Goal: Task Accomplishment & Management: Use online tool/utility

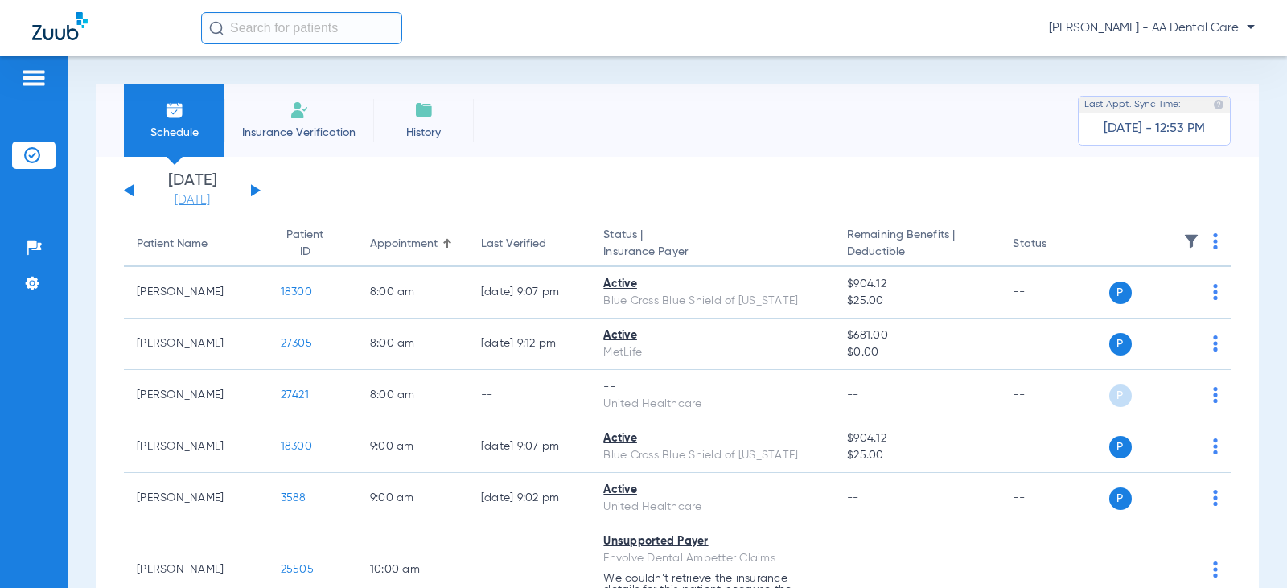
click at [187, 193] on link "[DATE]" at bounding box center [192, 200] width 97 height 16
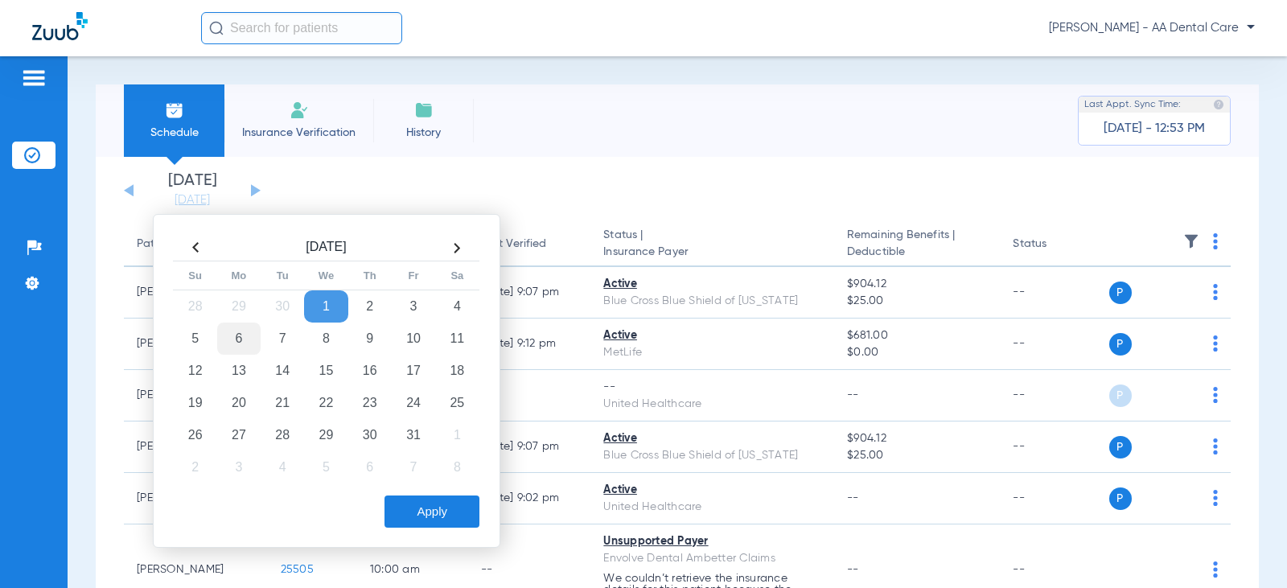
click at [240, 337] on td "6" at bounding box center [238, 339] width 43 height 32
drag, startPoint x: 406, startPoint y: 504, endPoint x: 410, endPoint y: 488, distance: 16.8
click at [406, 504] on button "Apply" at bounding box center [432, 512] width 95 height 32
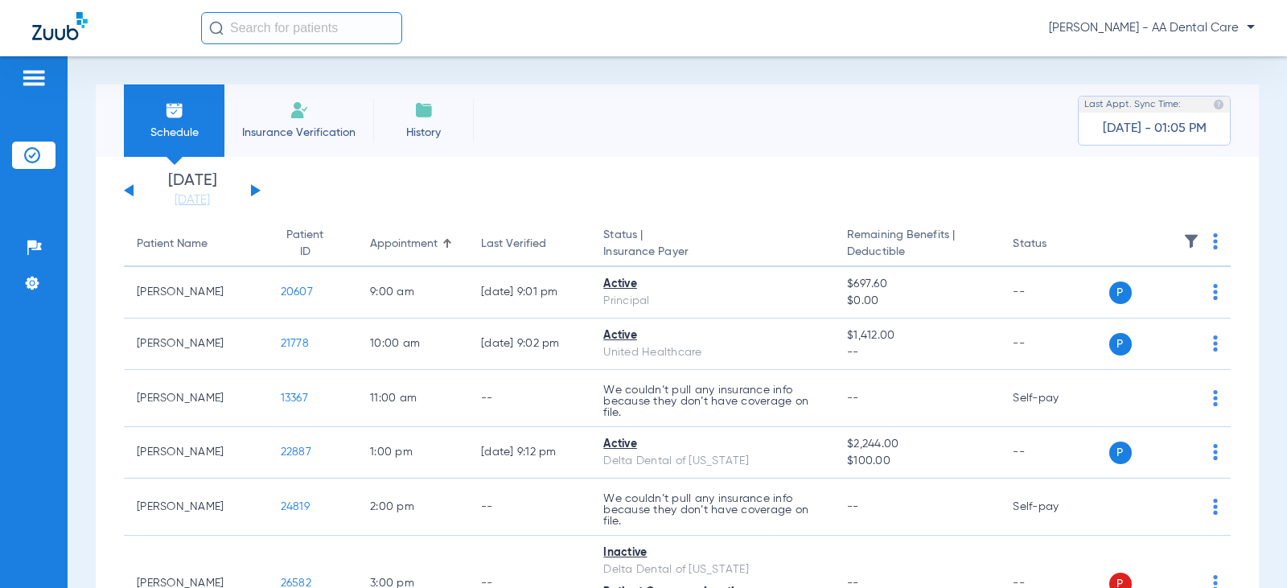
click at [249, 182] on div "[DATE] [DATE] [DATE] [DATE] [DATE] [DATE] [DATE] [DATE] [DATE] [DATE] [DATE] [D…" at bounding box center [192, 190] width 137 height 35
click at [257, 191] on button at bounding box center [256, 190] width 10 height 12
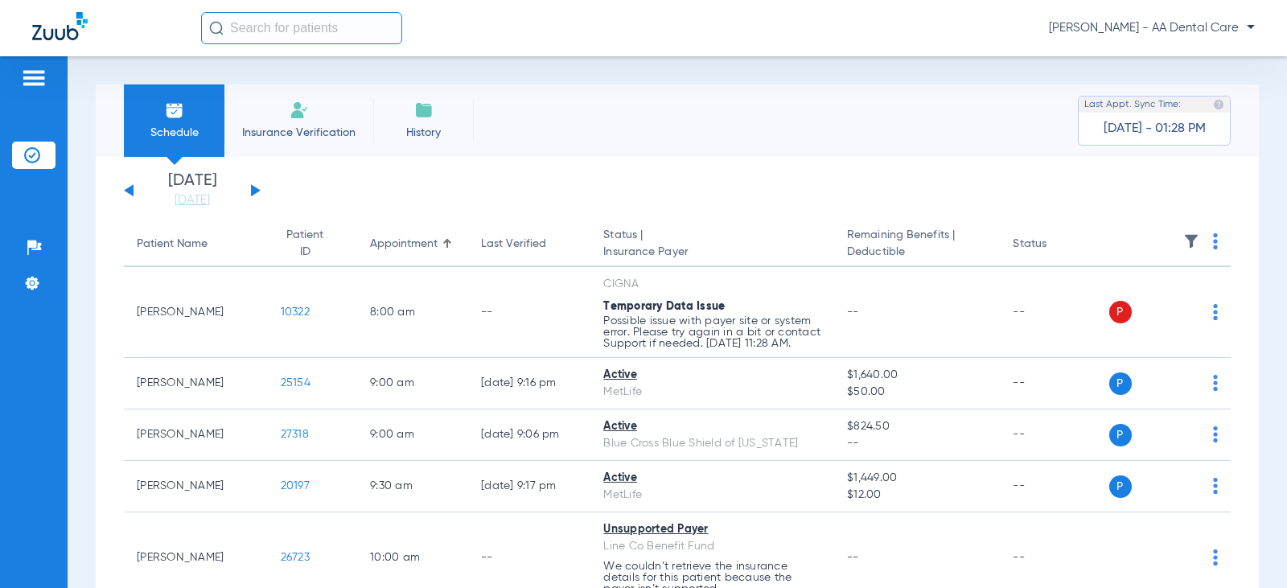
click at [256, 185] on div "[DATE] [DATE] [DATE] [DATE] [DATE] [DATE] [DATE] [DATE] [DATE] [DATE] [DATE] [D…" at bounding box center [192, 190] width 137 height 35
click at [253, 190] on button at bounding box center [256, 190] width 10 height 12
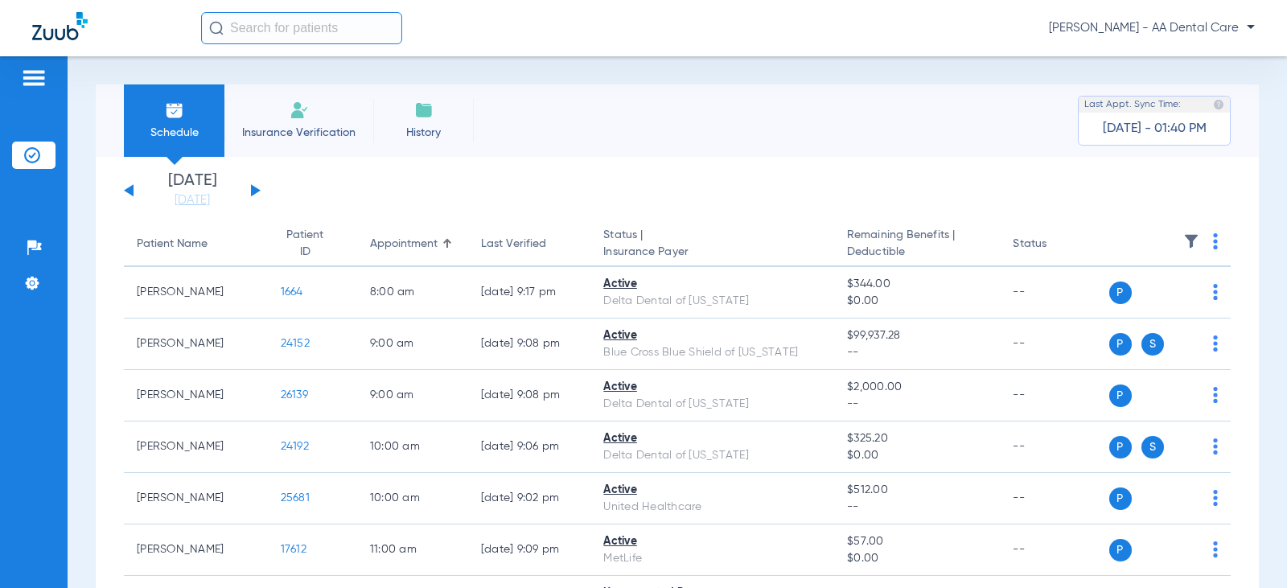
click at [254, 188] on button at bounding box center [256, 190] width 10 height 12
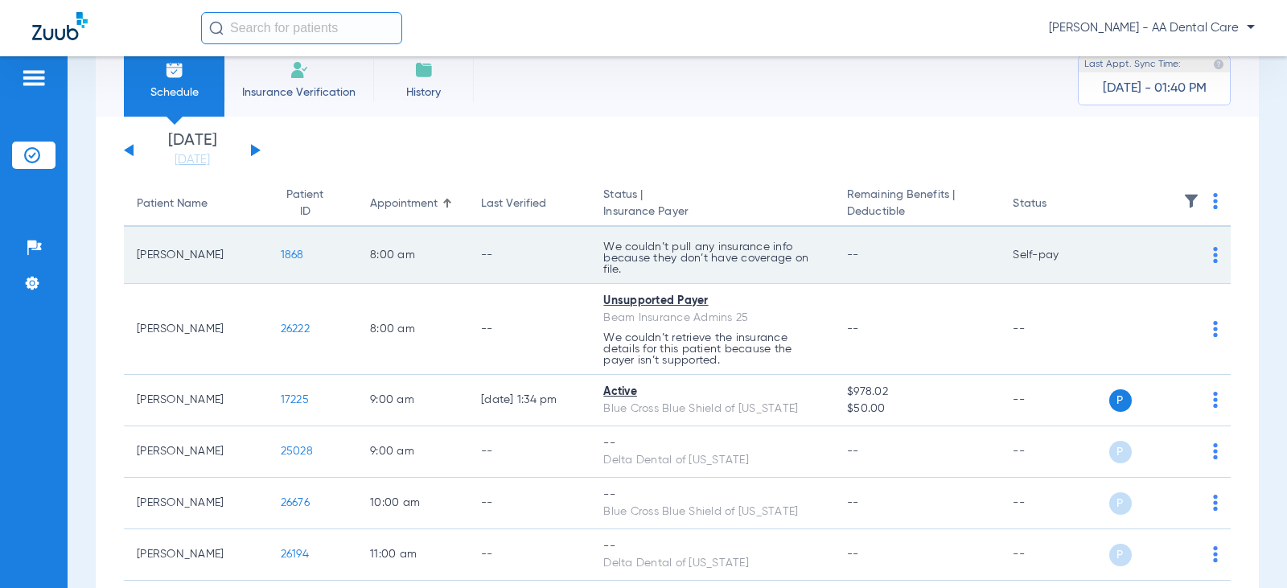
scroll to position [80, 0]
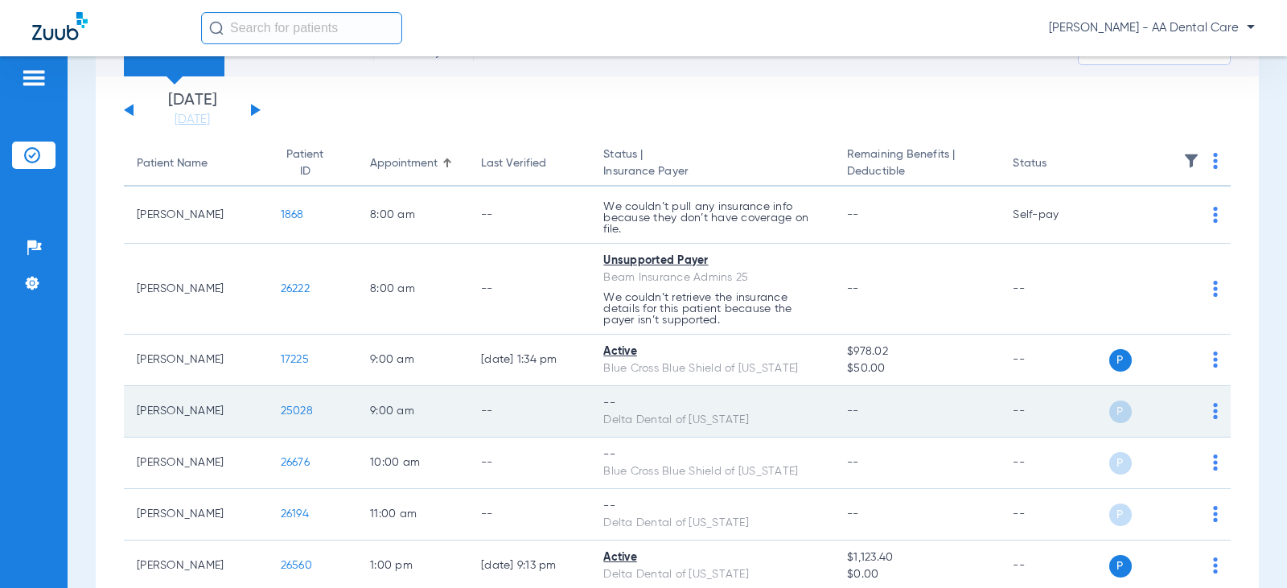
click at [1213, 412] on img at bounding box center [1215, 411] width 5 height 16
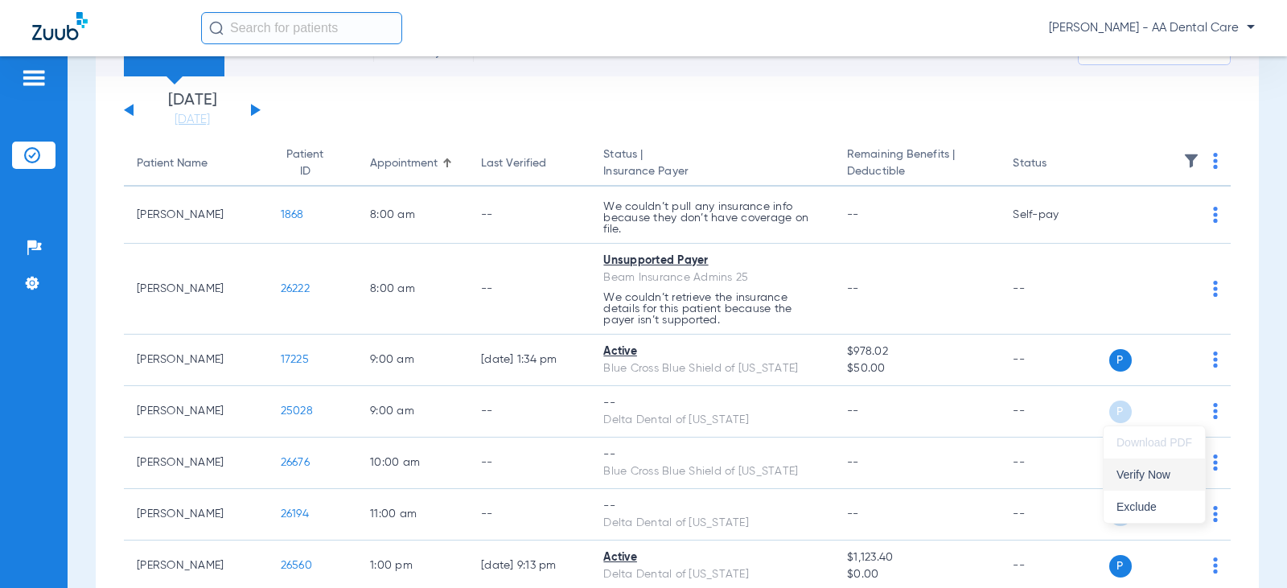
click at [1146, 471] on span "Verify Now" at bounding box center [1155, 474] width 76 height 11
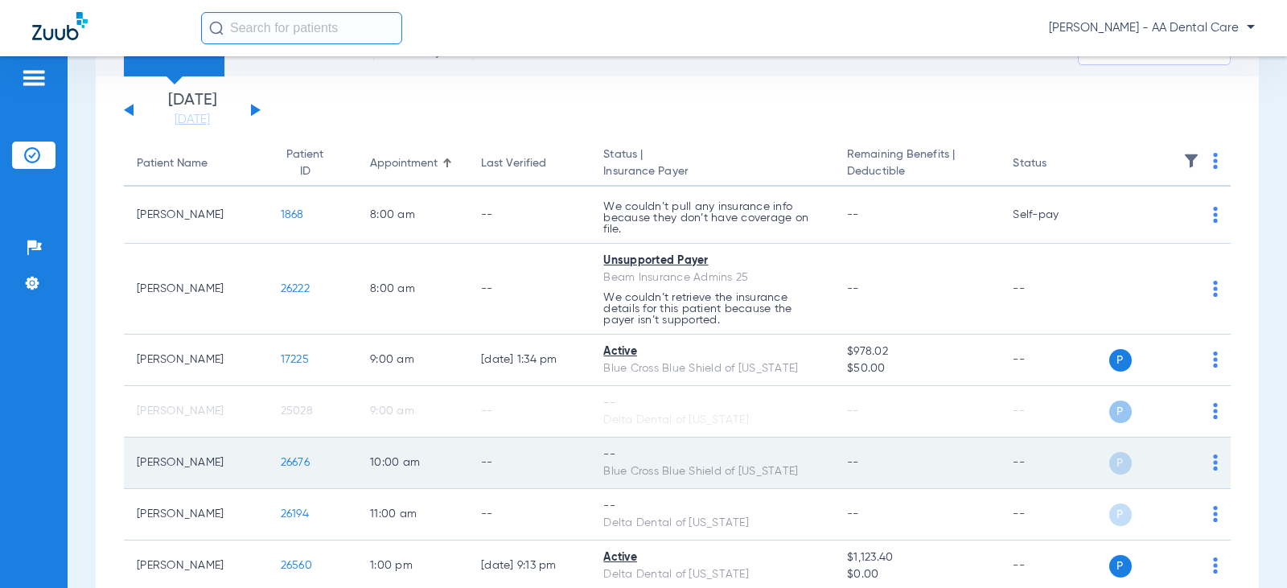
click at [1206, 458] on td "P S" at bounding box center [1171, 463] width 122 height 51
click at [1200, 461] on div "P S" at bounding box center [1164, 463] width 109 height 23
click at [1213, 461] on img at bounding box center [1215, 463] width 5 height 16
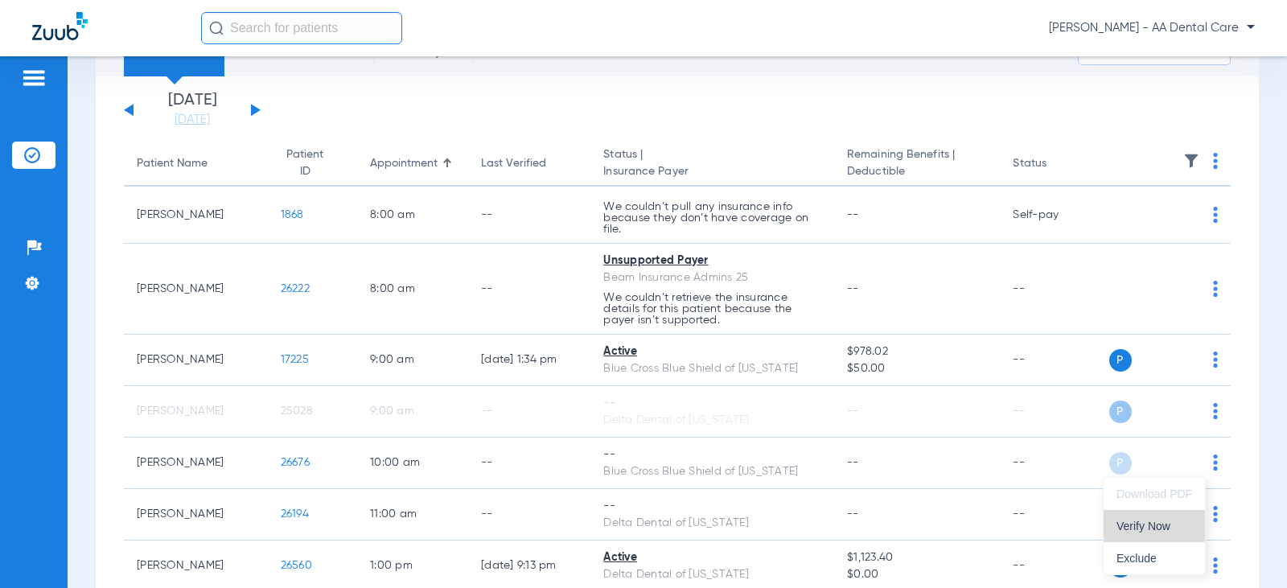
click at [1152, 515] on button "Verify Now" at bounding box center [1154, 526] width 101 height 32
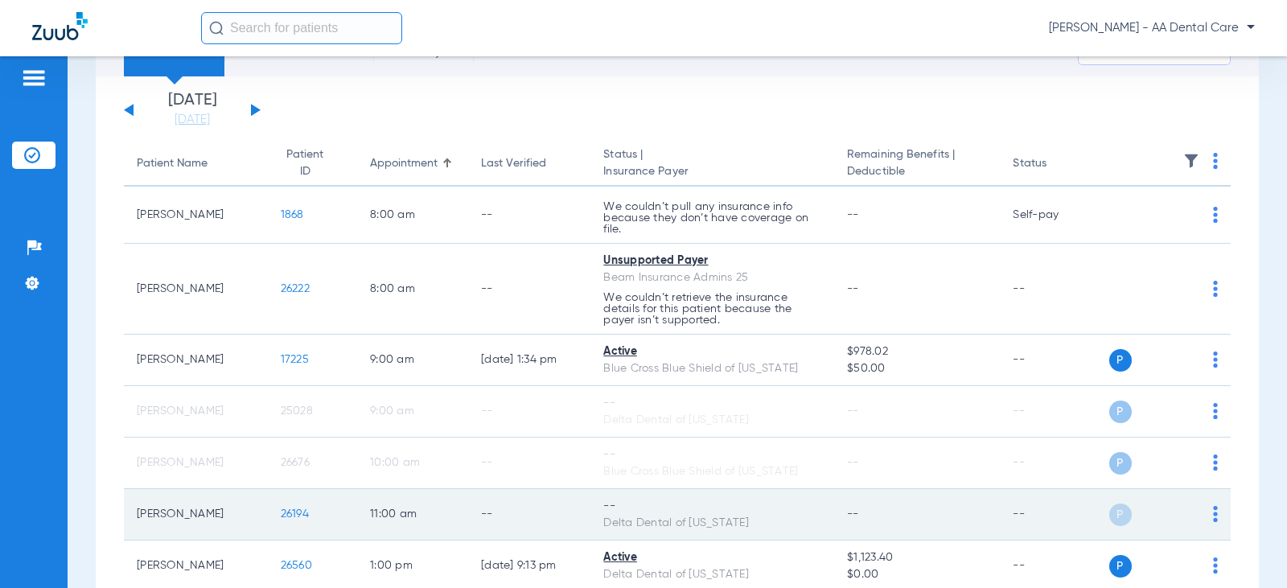
click at [1213, 513] on img at bounding box center [1215, 514] width 5 height 16
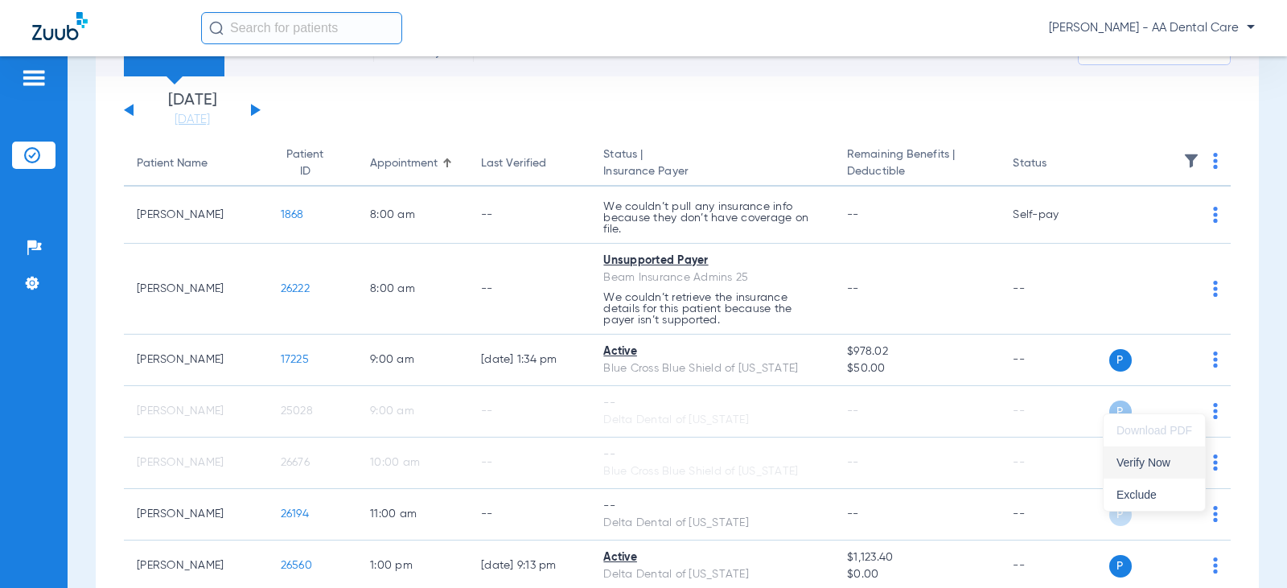
click at [1167, 462] on span "Verify Now" at bounding box center [1155, 462] width 76 height 11
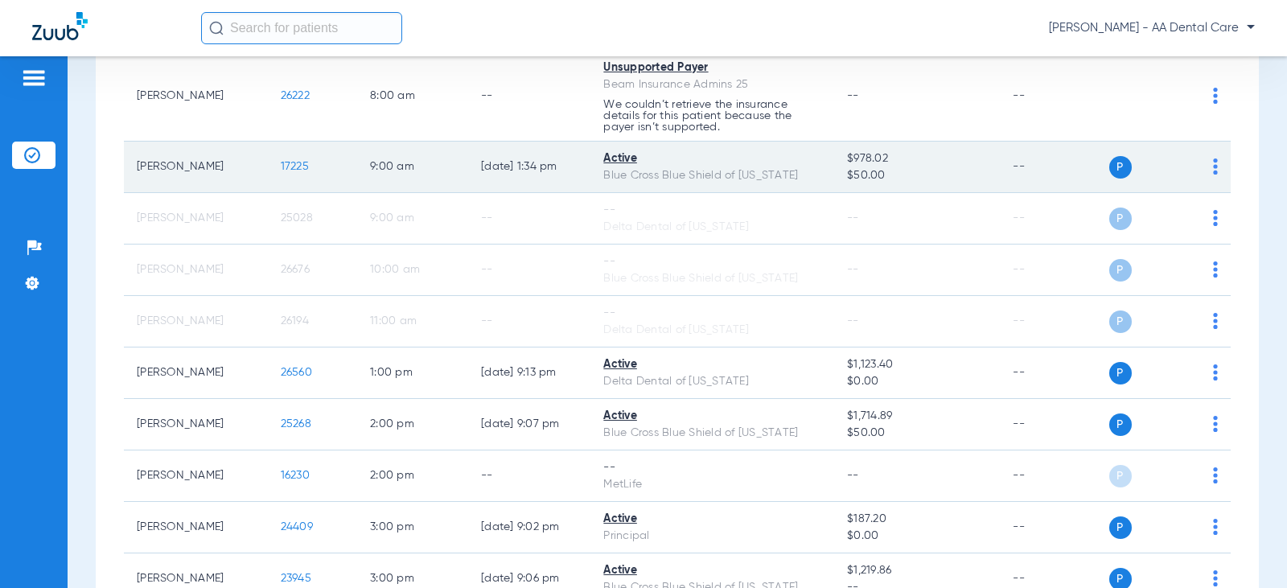
scroll to position [322, 0]
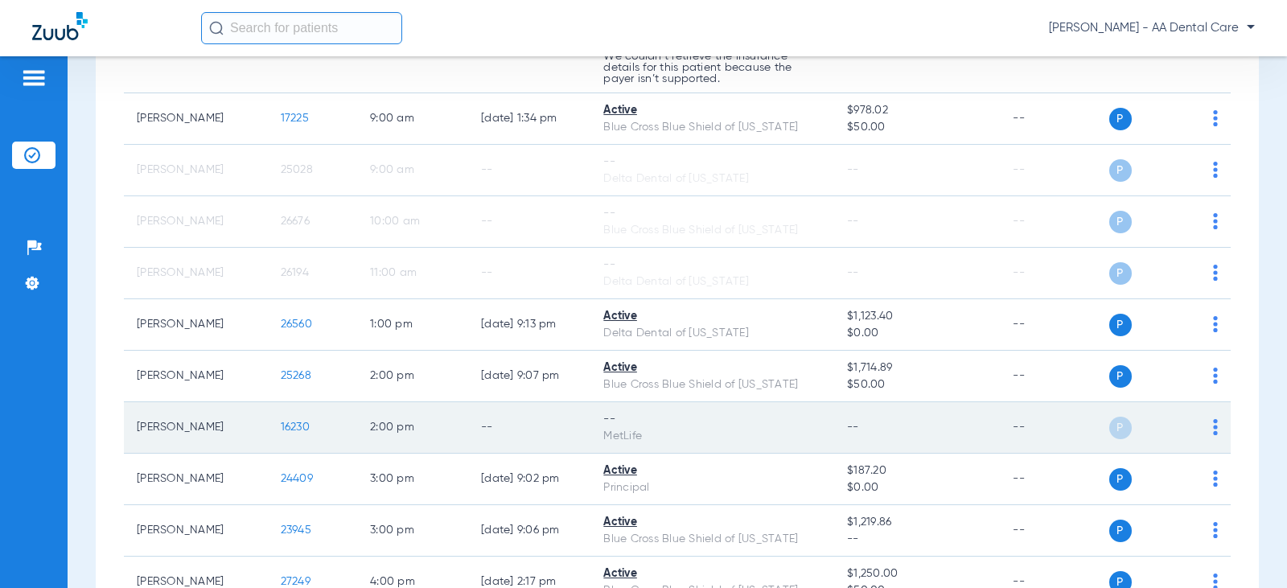
click at [1206, 423] on td "P S" at bounding box center [1171, 427] width 122 height 51
click at [1213, 429] on img at bounding box center [1215, 427] width 5 height 16
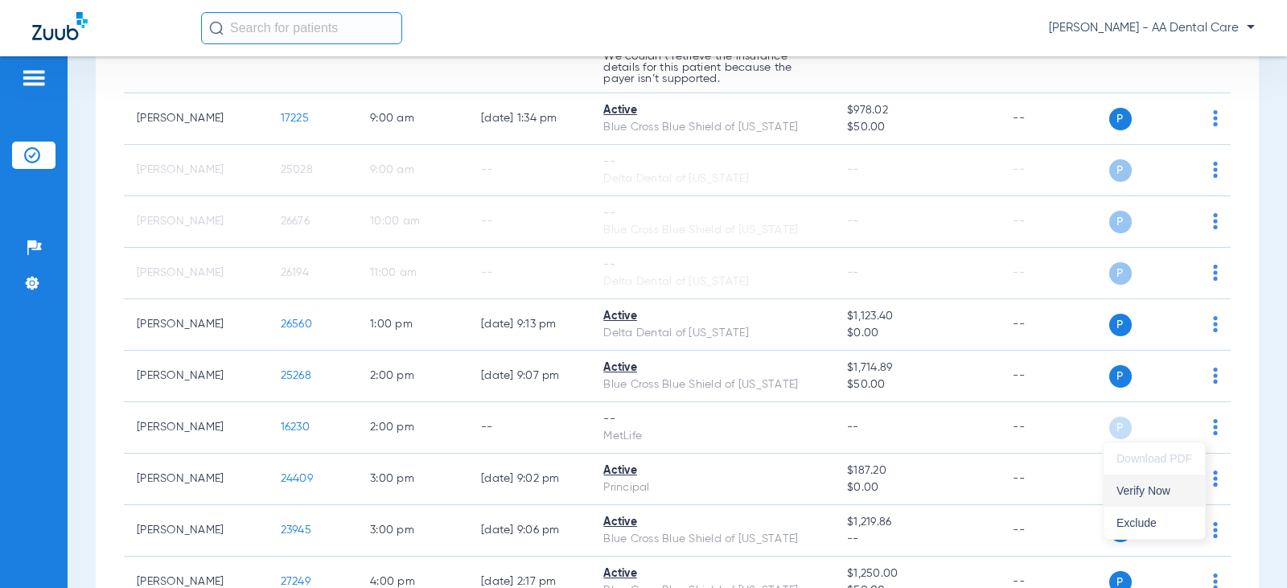
click at [1155, 493] on span "Verify Now" at bounding box center [1155, 490] width 76 height 11
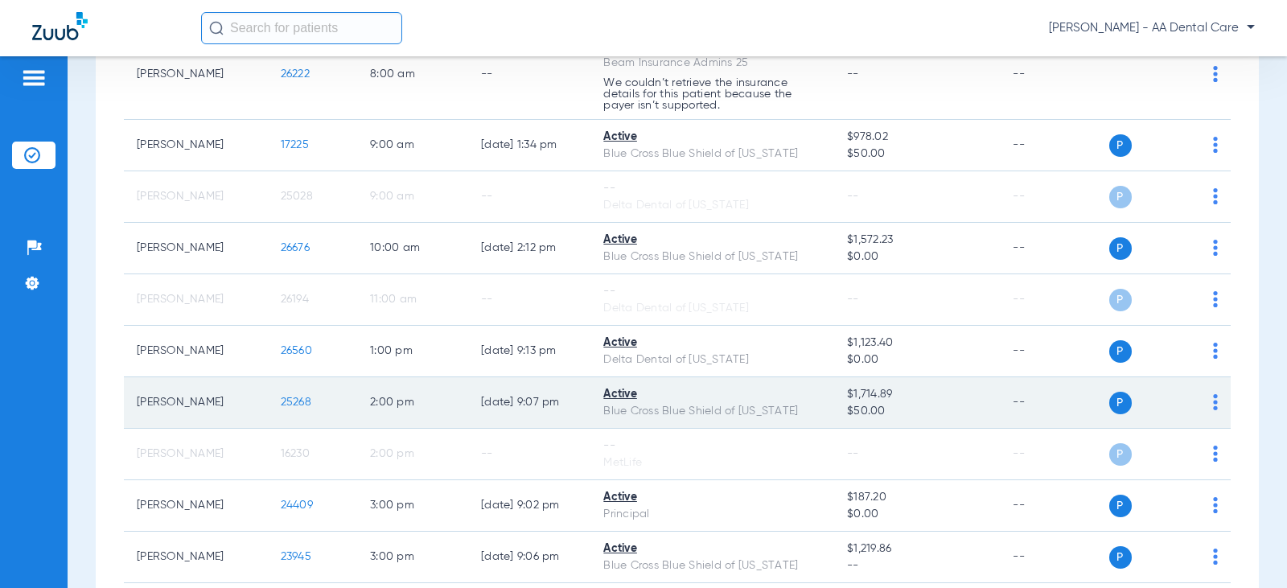
scroll to position [445, 0]
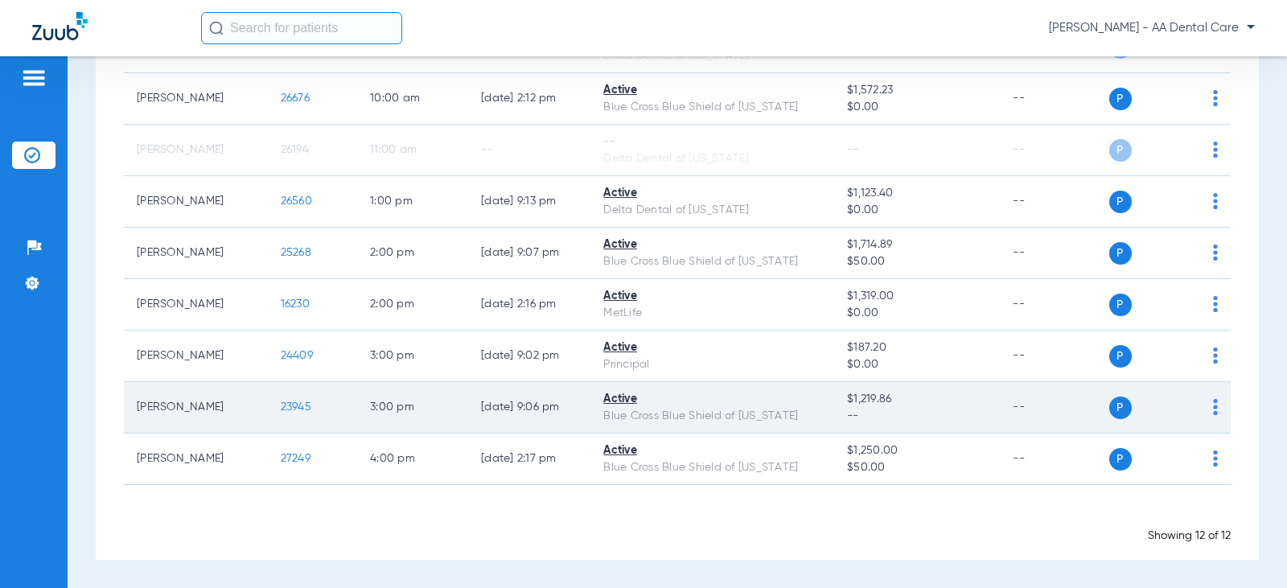
click at [1213, 409] on img at bounding box center [1215, 407] width 5 height 16
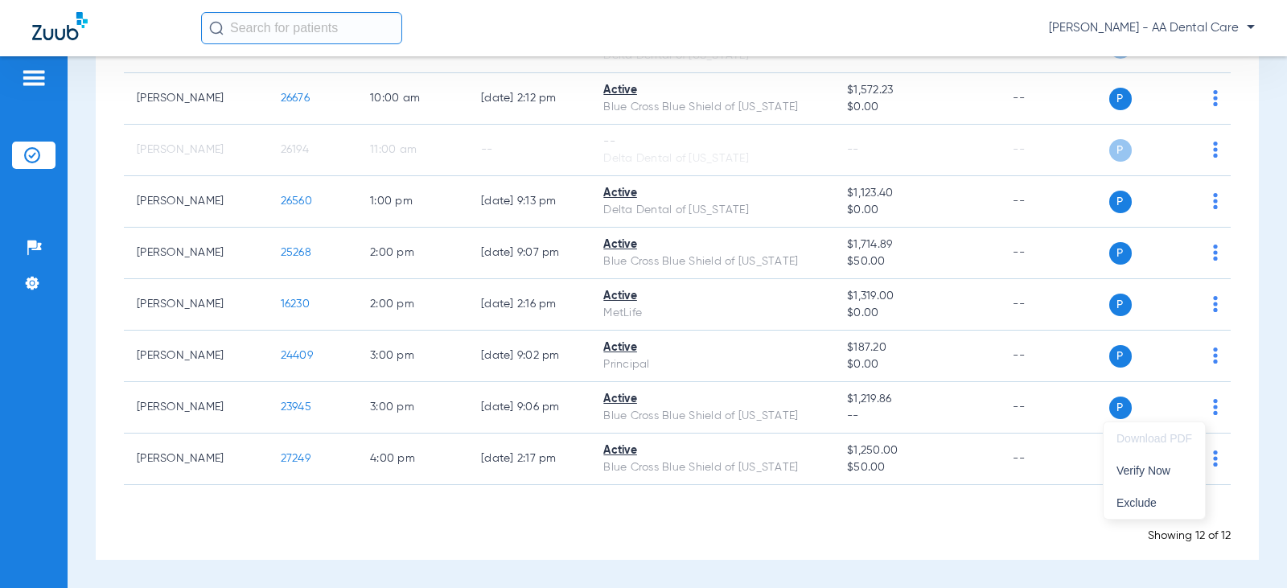
click at [1203, 408] on div at bounding box center [643, 294] width 1287 height 588
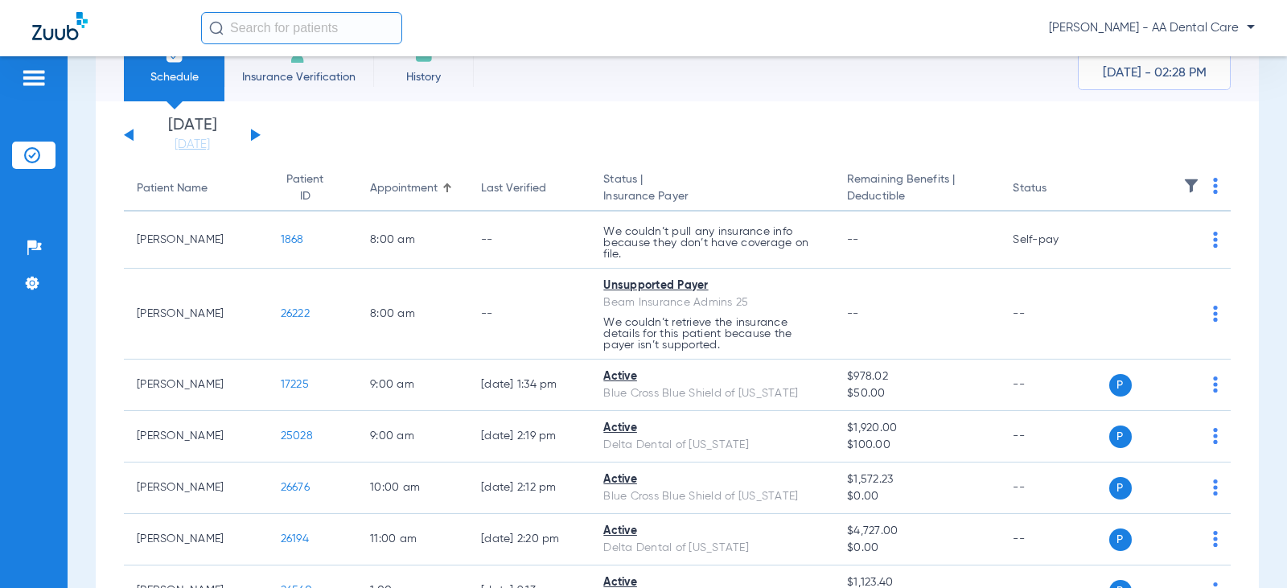
scroll to position [161, 0]
